Goal: Ask a question: Seek information or help from site administrators or community

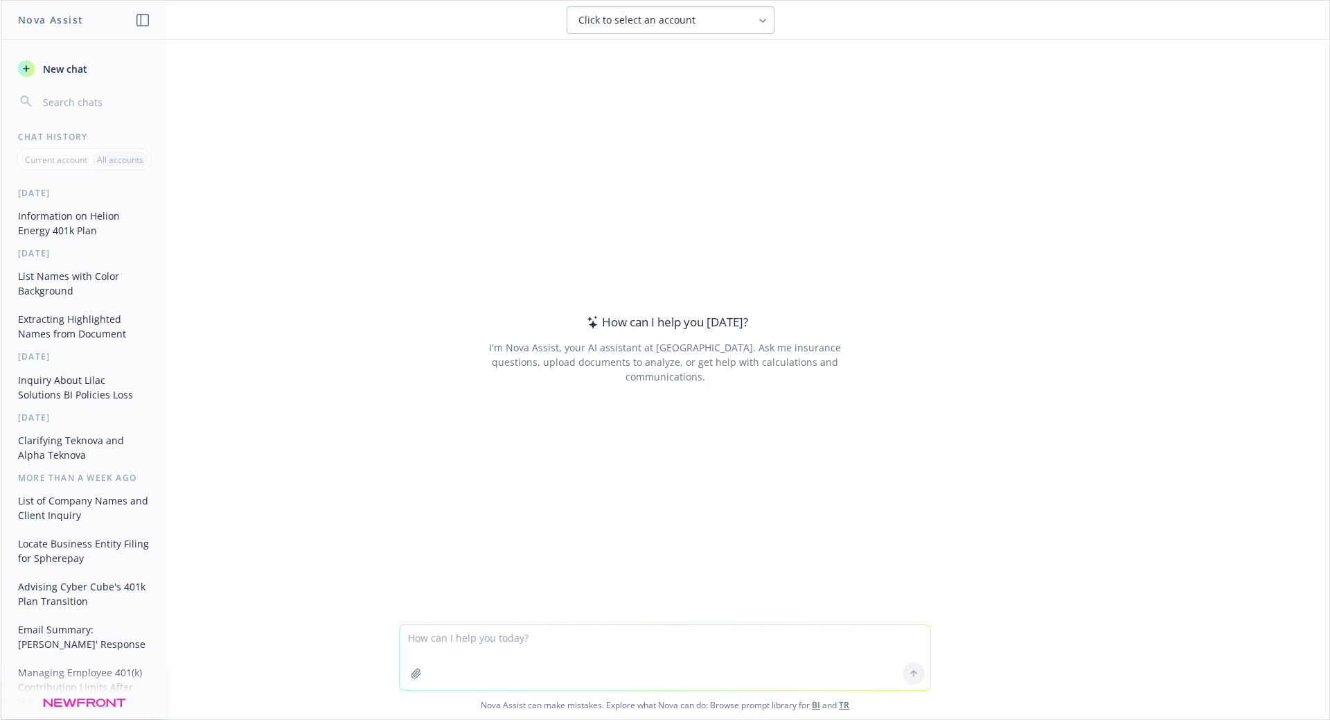
click at [660, 20] on span "Click to select an account" at bounding box center [636, 20] width 117 height 14
type input "apogee thera"
click at [644, 89] on span "Apogee Therapeutics, Inc" at bounding box center [626, 89] width 101 height 12
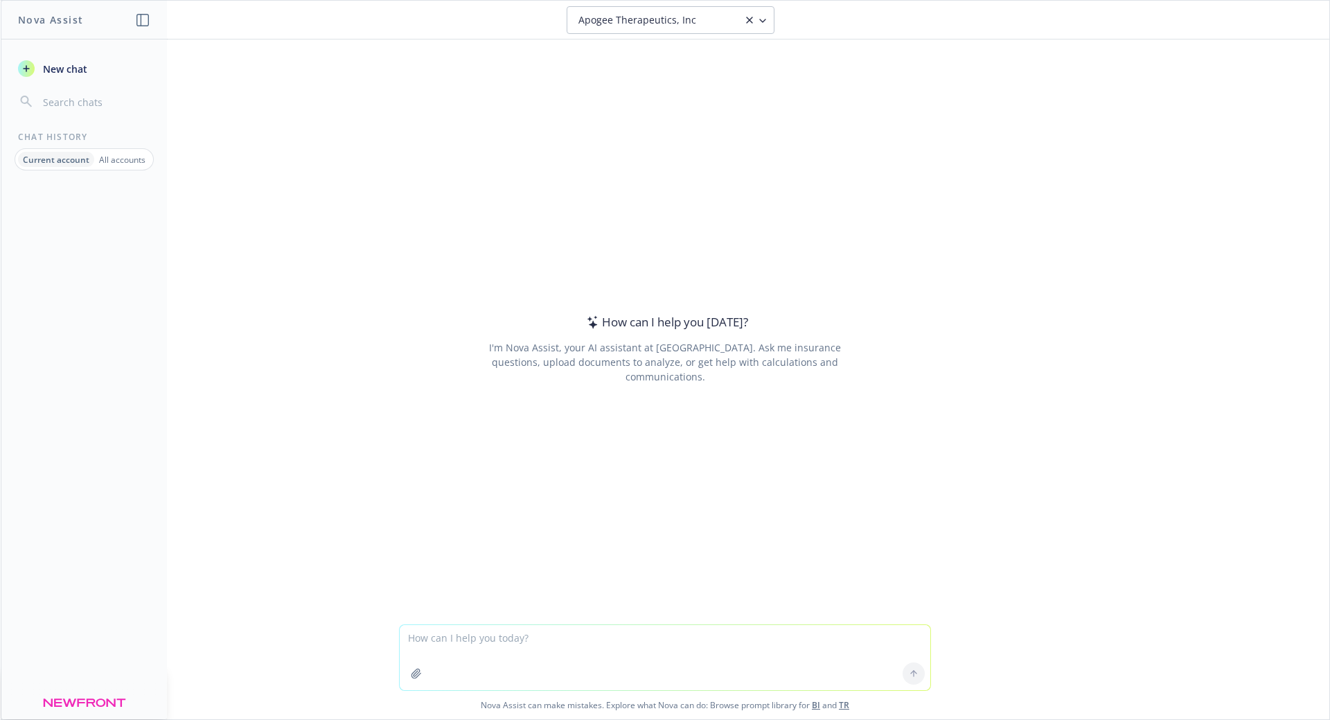
click at [513, 636] on textarea at bounding box center [665, 657] width 531 height 65
type textarea "what is a recent search done under this account"
